Goal: Information Seeking & Learning: Find specific fact

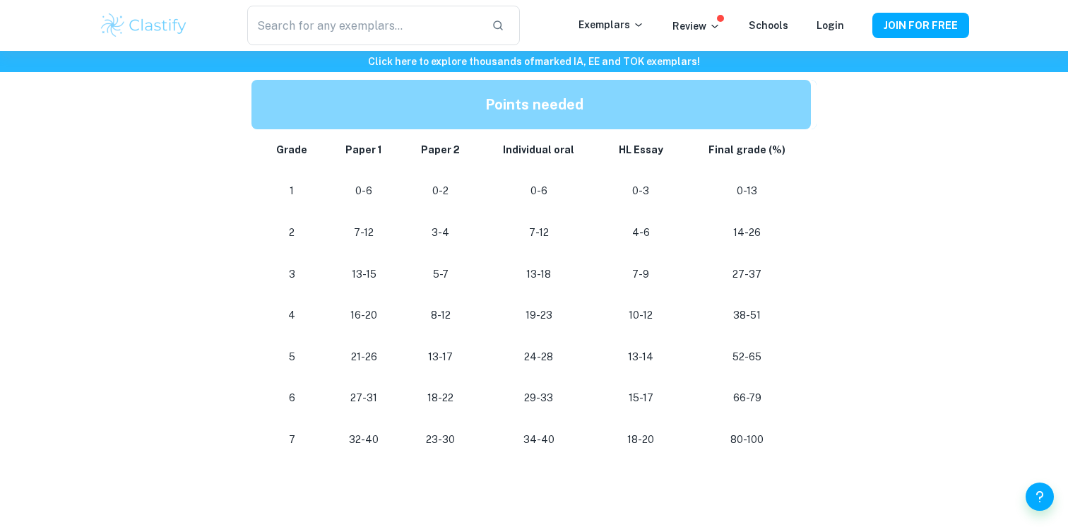
scroll to position [763, 0]
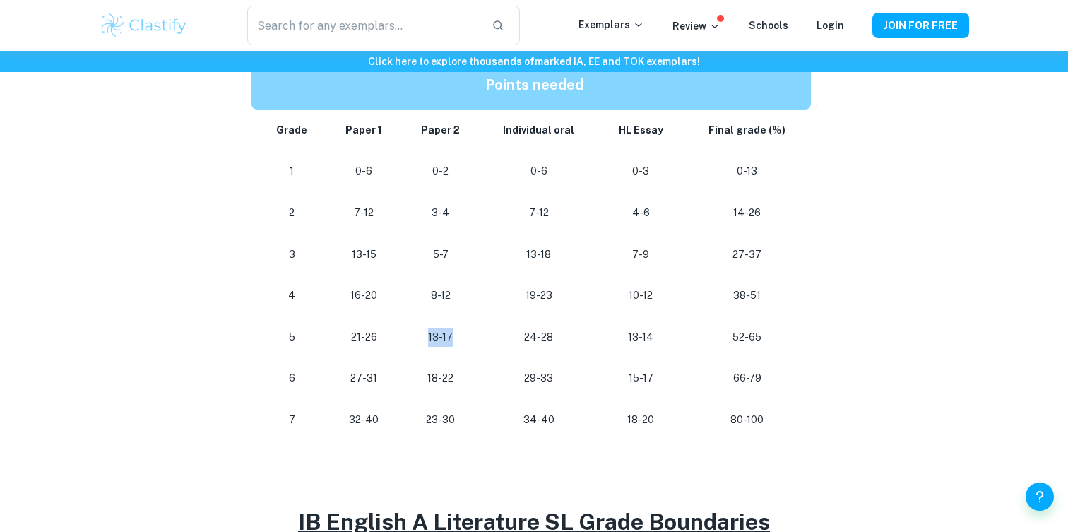
drag, startPoint x: 459, startPoint y: 343, endPoint x: 417, endPoint y: 343, distance: 41.7
click at [417, 343] on p "13-17" at bounding box center [440, 337] width 55 height 19
click at [497, 355] on td "24-28" at bounding box center [539, 337] width 119 height 42
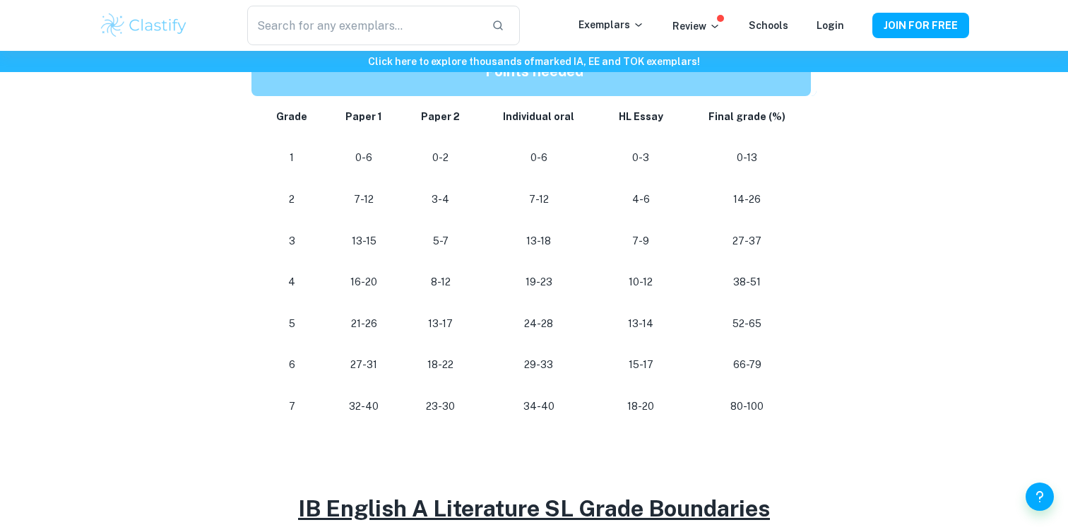
scroll to position [779, 0]
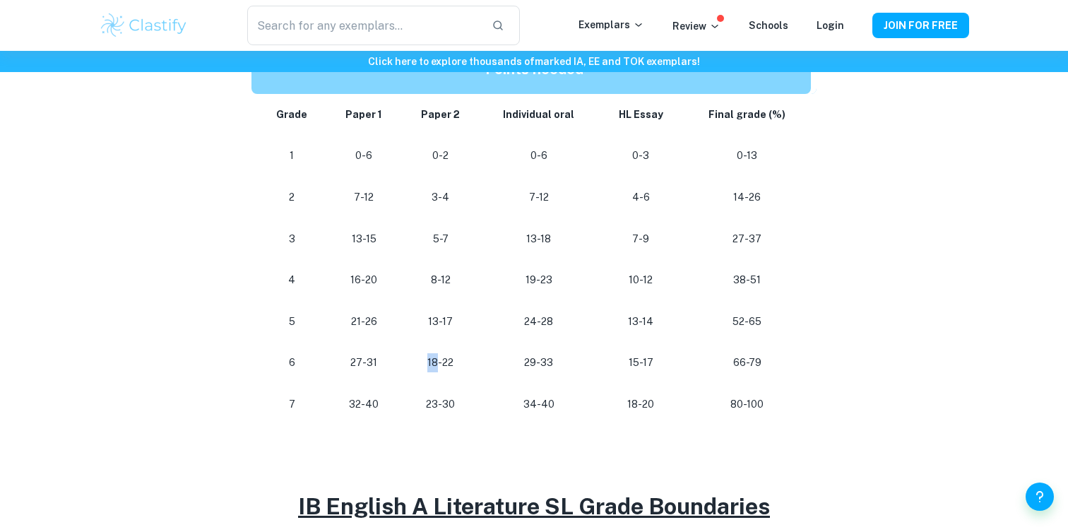
drag, startPoint x: 427, startPoint y: 369, endPoint x: 437, endPoint y: 367, distance: 10.0
click at [437, 367] on p "18-22" at bounding box center [440, 362] width 55 height 19
